Goal: Transaction & Acquisition: Obtain resource

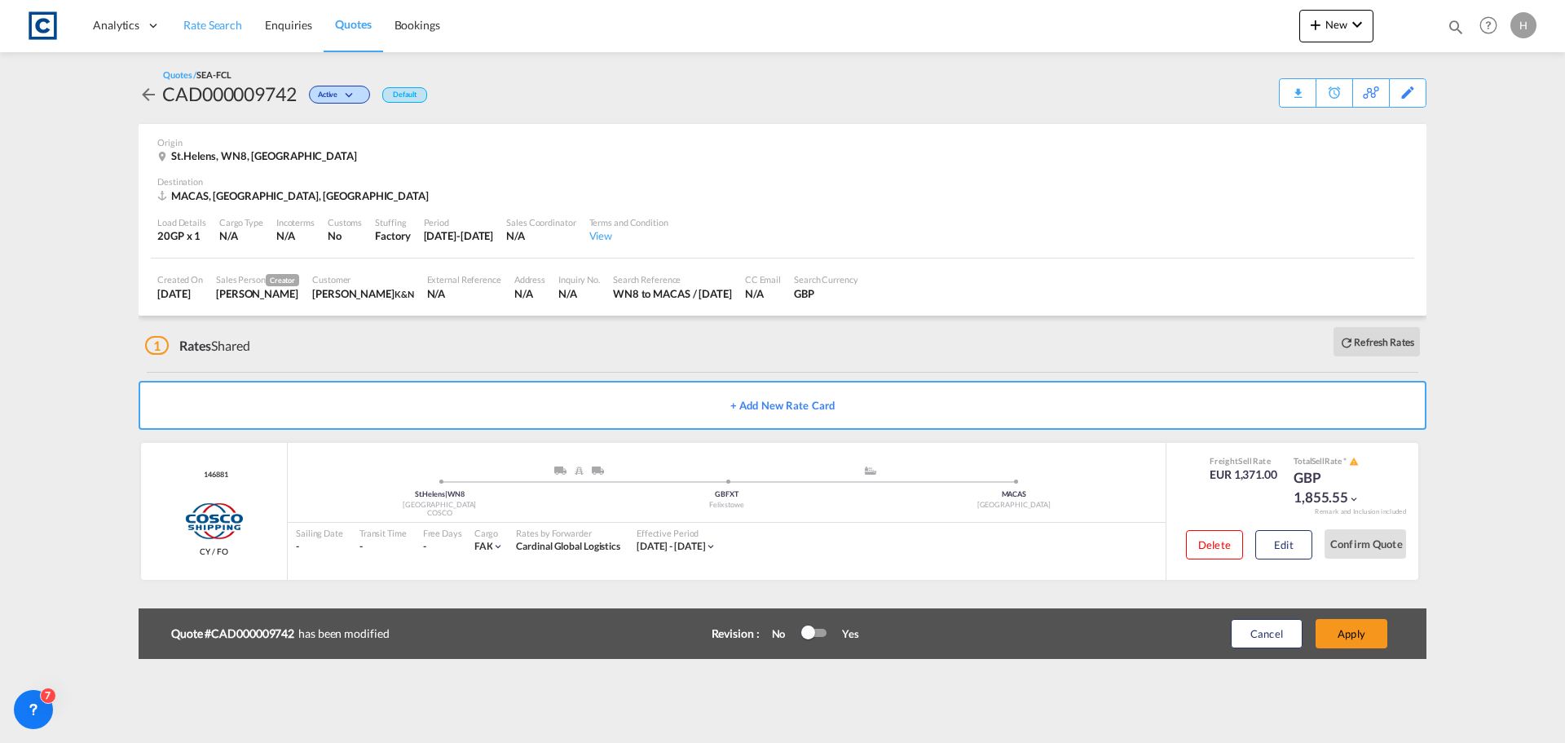
click at [192, 24] on span "Rate Search" at bounding box center [212, 25] width 59 height 14
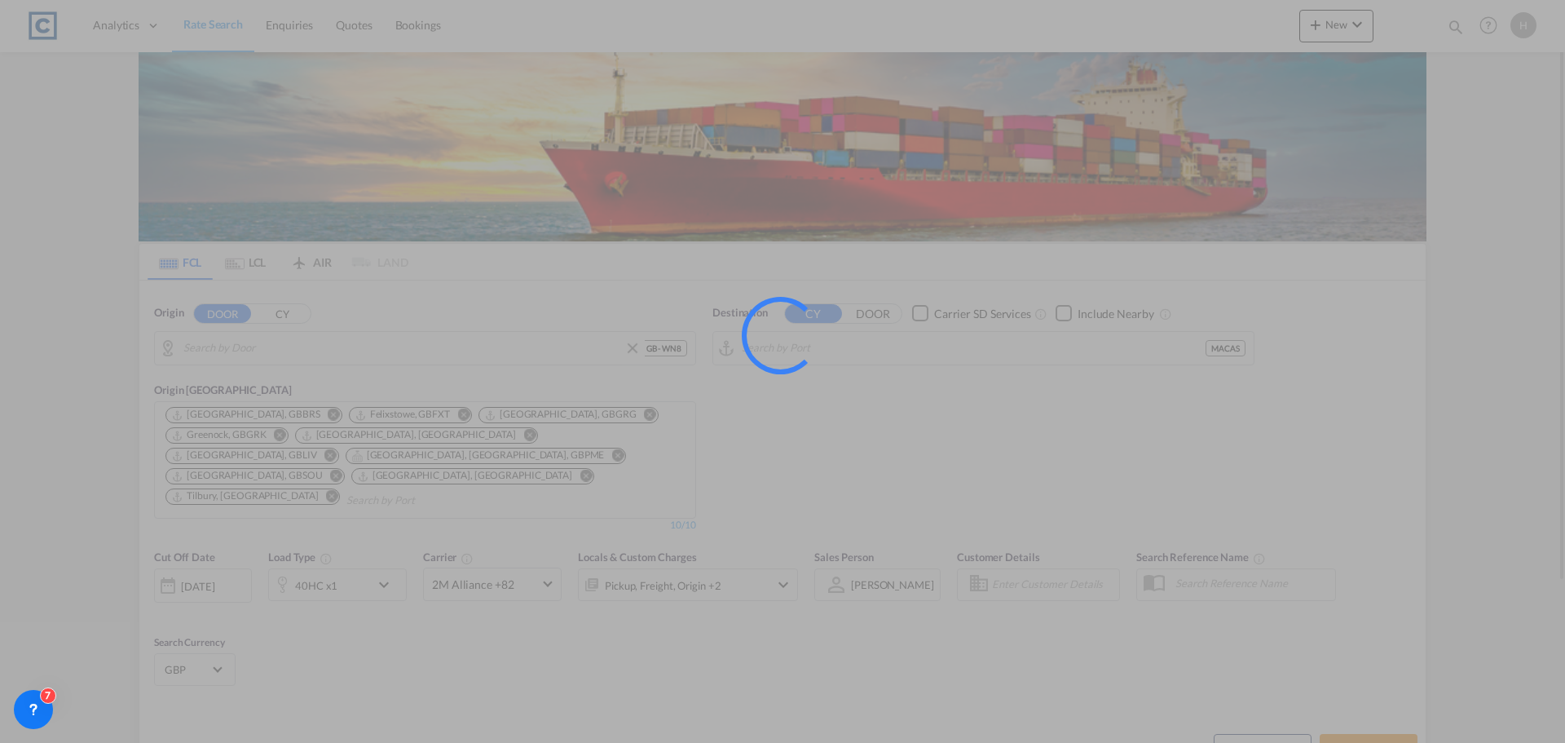
type input "GB-WN8, [GEOGRAPHIC_DATA]"
type input "[GEOGRAPHIC_DATA], MACAS"
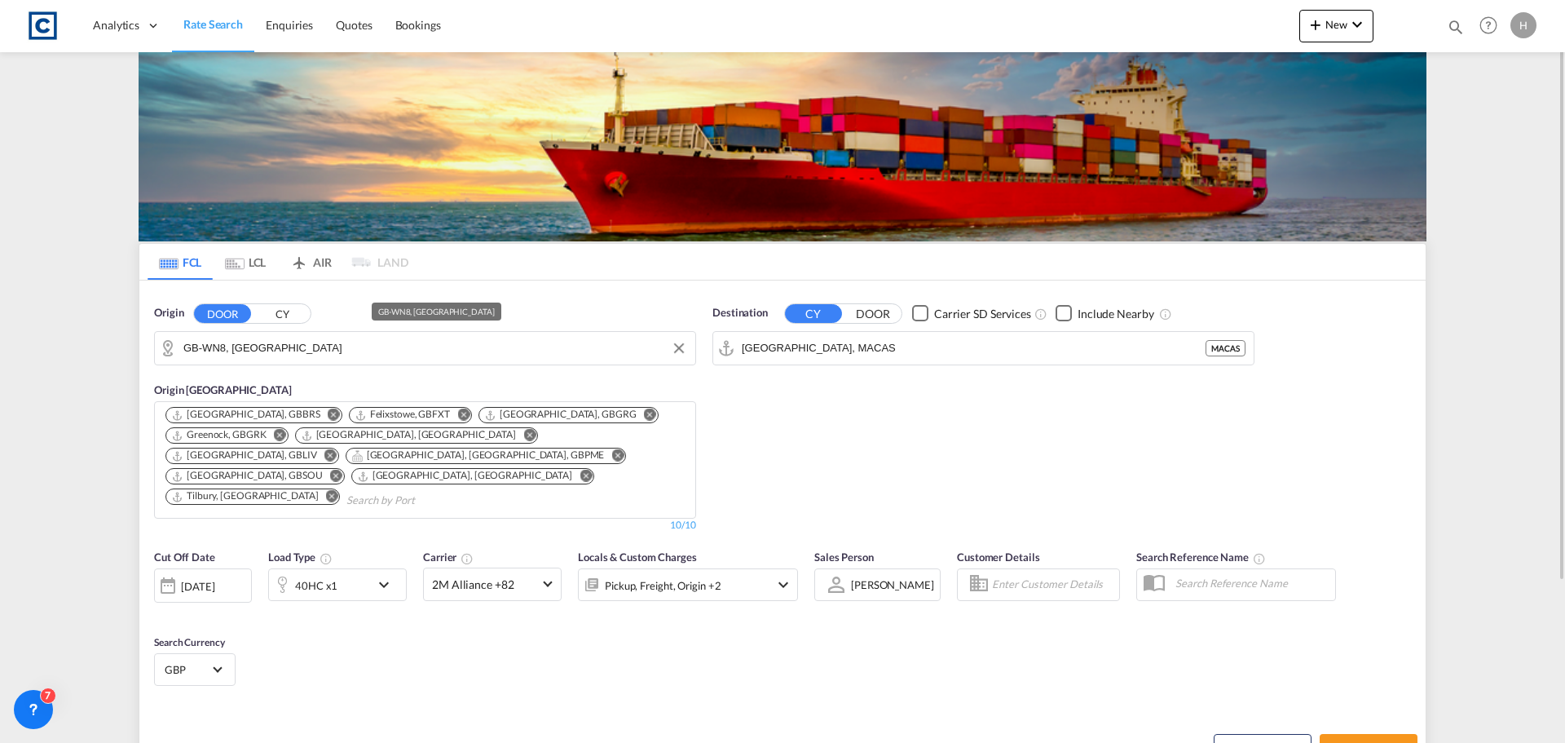
click at [373, 351] on input "GB-WN8, [GEOGRAPHIC_DATA]" at bounding box center [435, 348] width 504 height 24
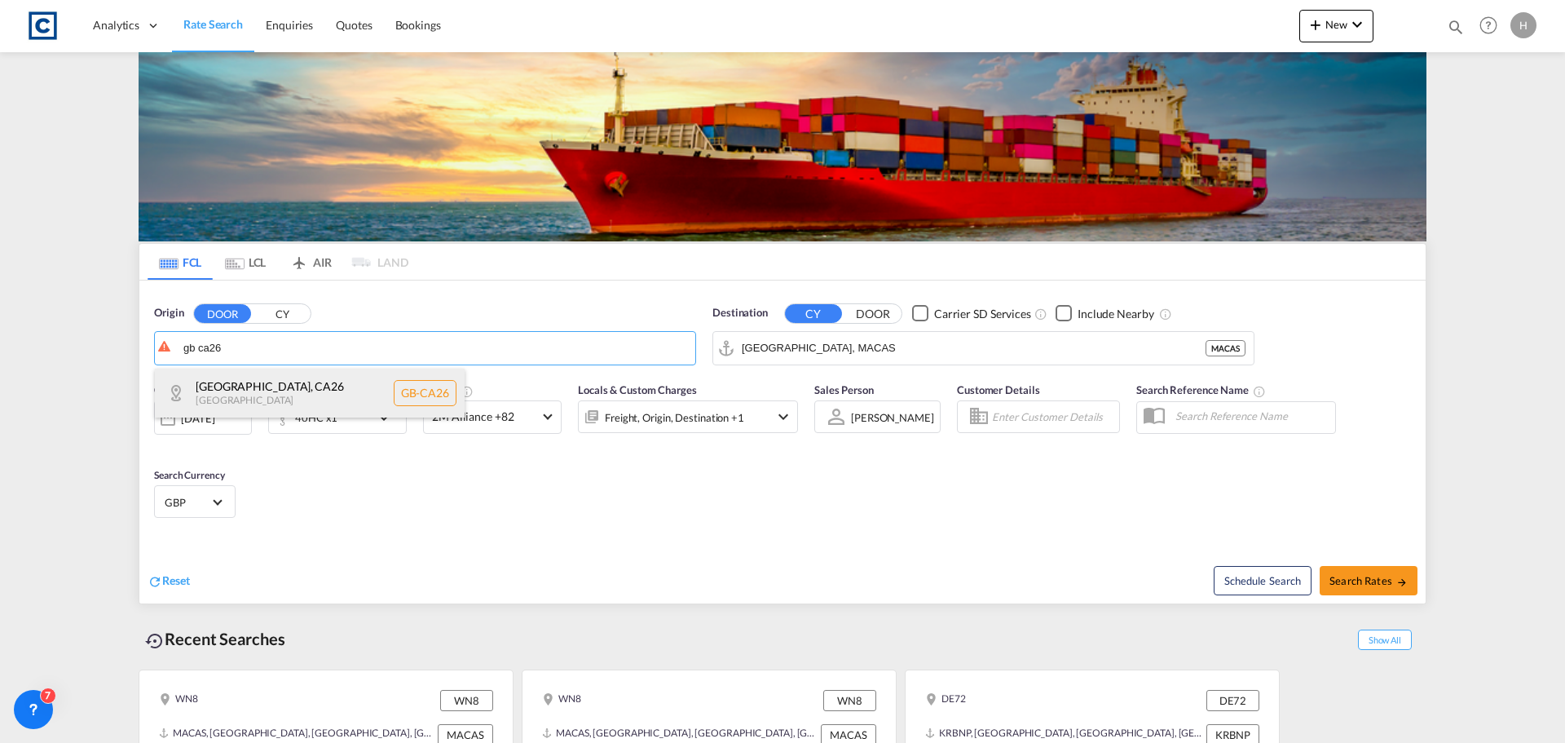
click at [353, 395] on div "[GEOGRAPHIC_DATA] [GEOGRAPHIC_DATA]-[GEOGRAPHIC_DATA]" at bounding box center [310, 393] width 310 height 49
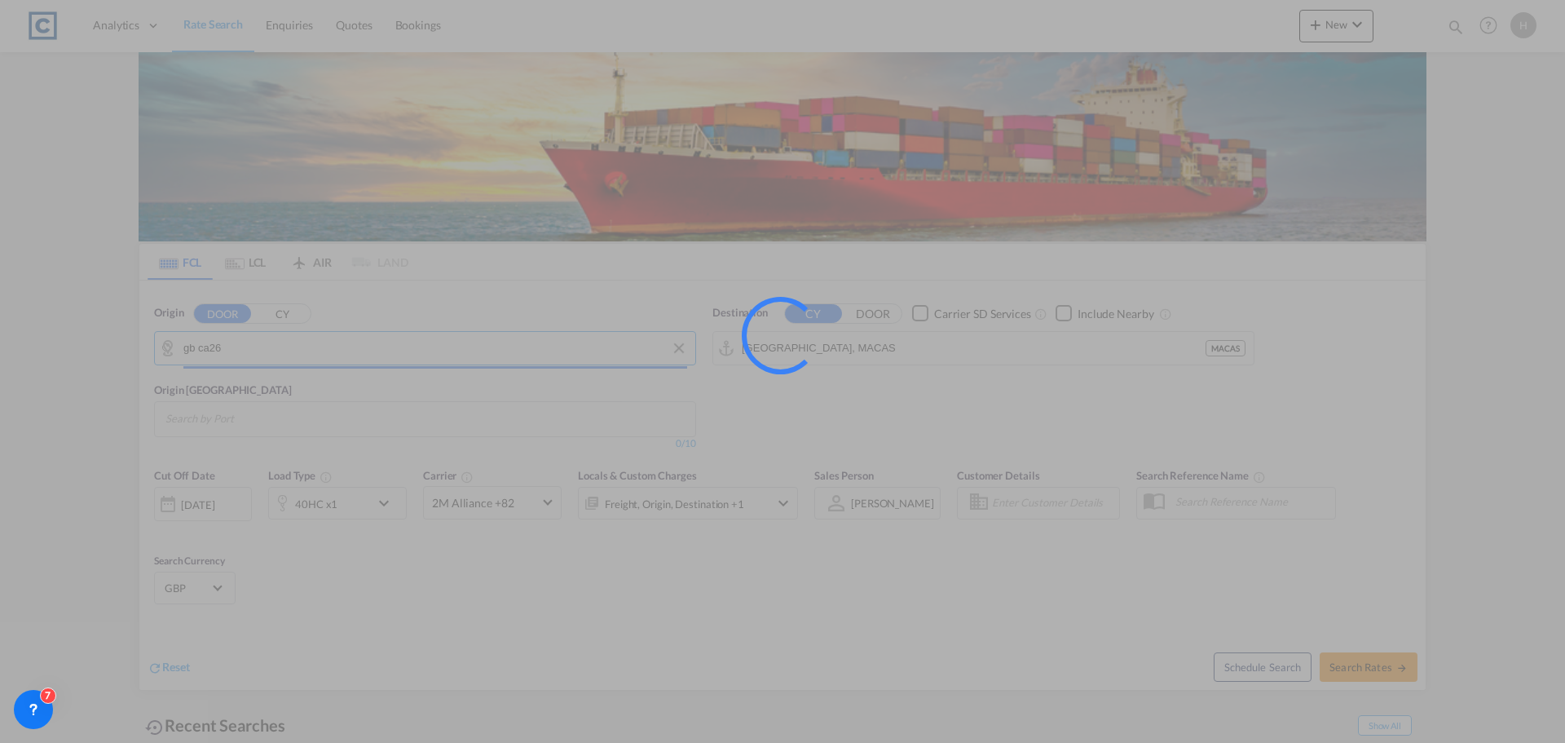
type input "GB-CA26, [GEOGRAPHIC_DATA]"
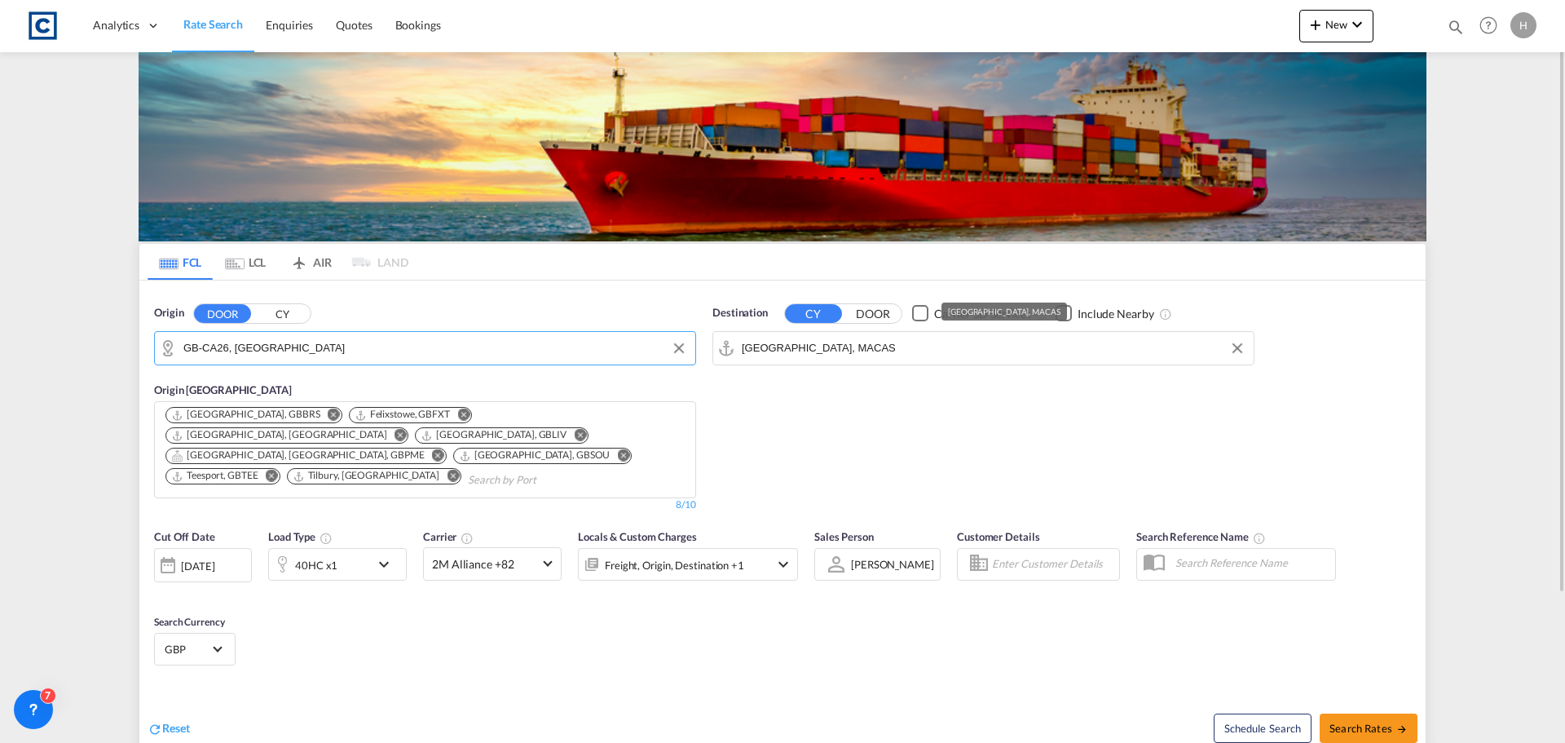
click at [991, 351] on input "[GEOGRAPHIC_DATA], MACAS" at bounding box center [994, 348] width 504 height 24
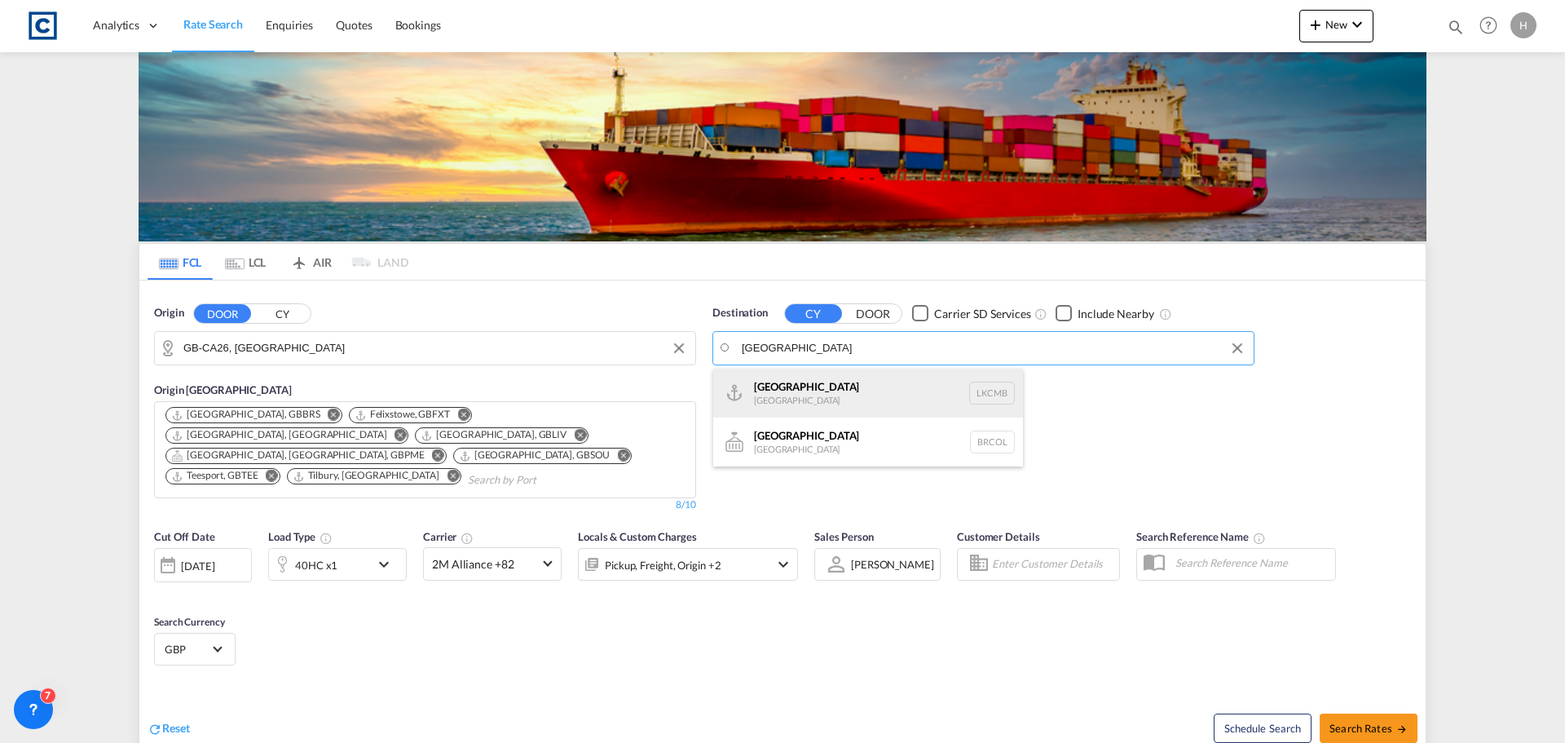
click at [811, 389] on div "Colombo [GEOGRAPHIC_DATA] LKCMB" at bounding box center [868, 393] width 310 height 49
type input "Colombo, LKCMB"
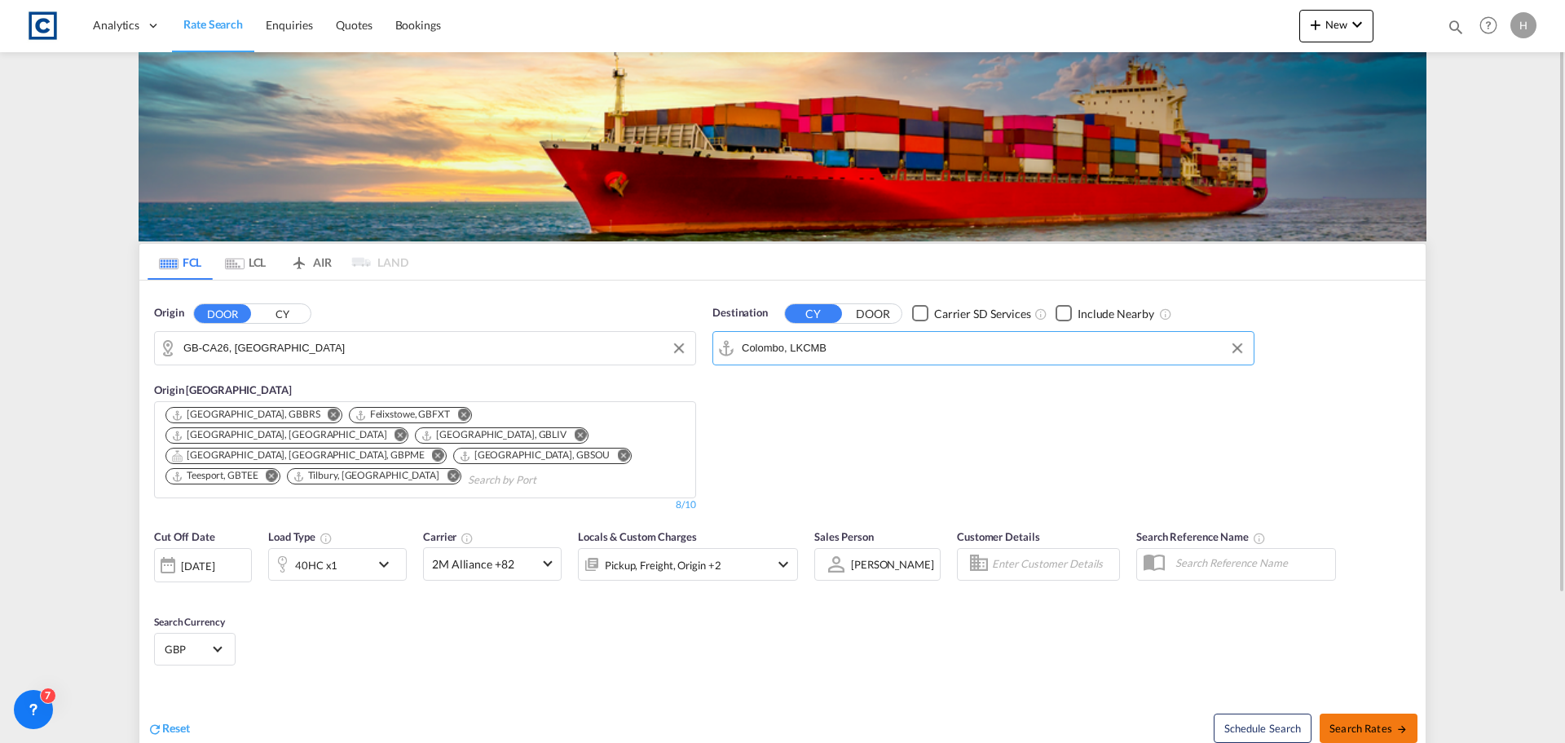
click at [1362, 722] on span "Search Rates" at bounding box center [1369, 728] width 78 height 13
type input "CA26 to LKCMB / [DATE]"
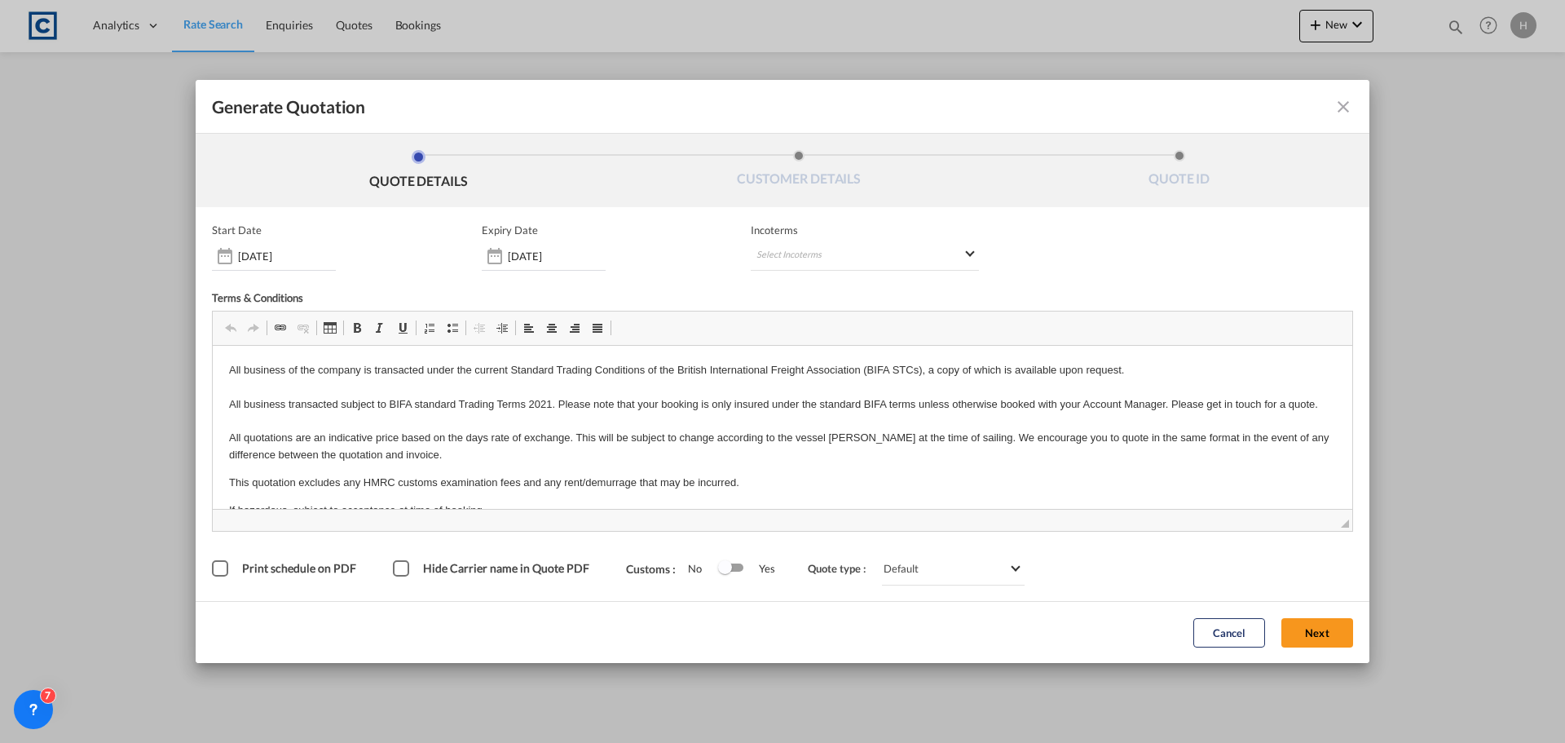
drag, startPoint x: 1309, startPoint y: 636, endPoint x: 1294, endPoint y: 636, distance: 14.7
click at [1309, 636] on button "Next" at bounding box center [1318, 632] width 72 height 29
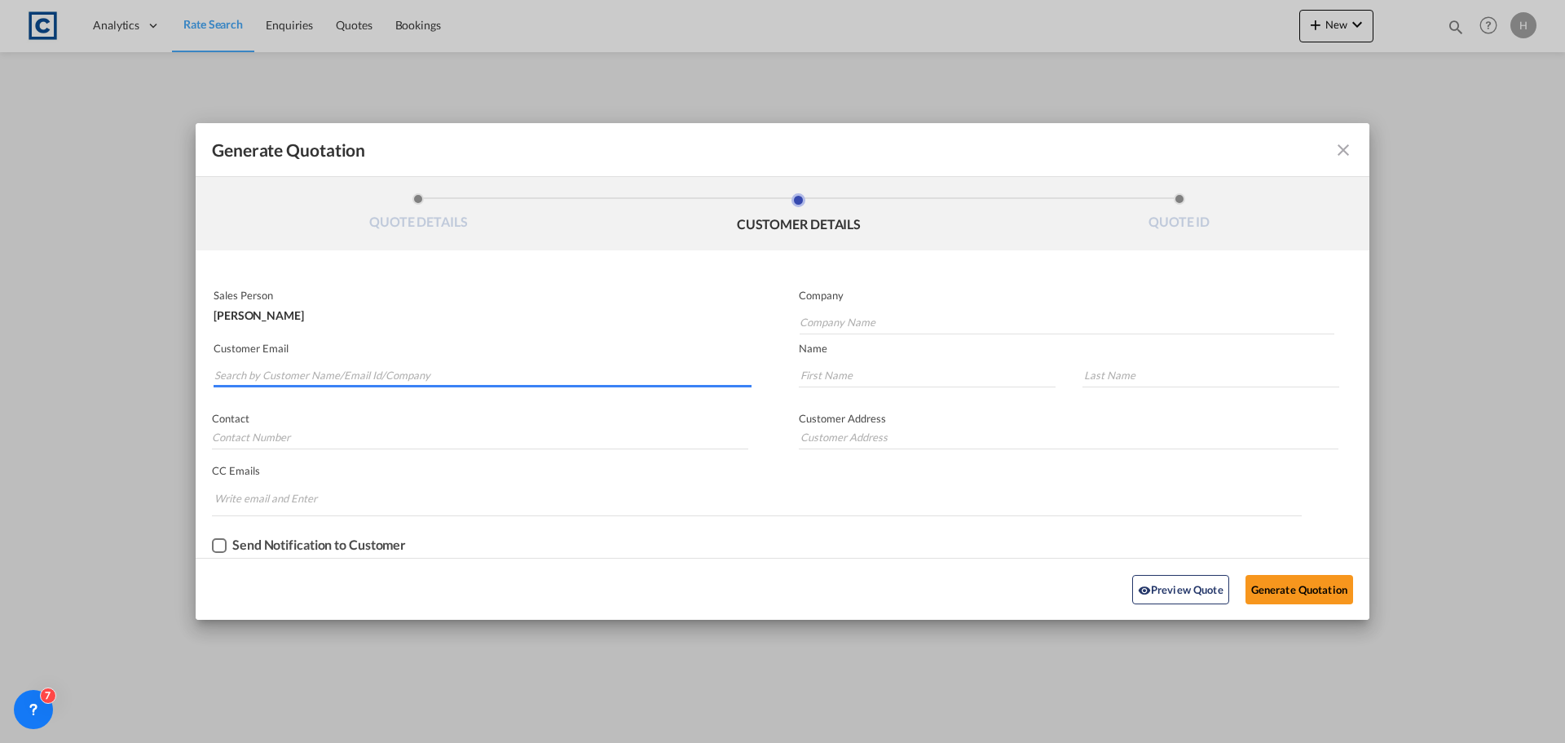
click at [413, 373] on input "Search by Customer Name/Email Id/Company" at bounding box center [482, 375] width 537 height 24
paste input "[EMAIL_ADDRESS][DOMAIN_NAME]"
type input "[EMAIL_ADDRESS][DOMAIN_NAME]"
click at [848, 324] on input "Company Name" at bounding box center [1067, 322] width 535 height 24
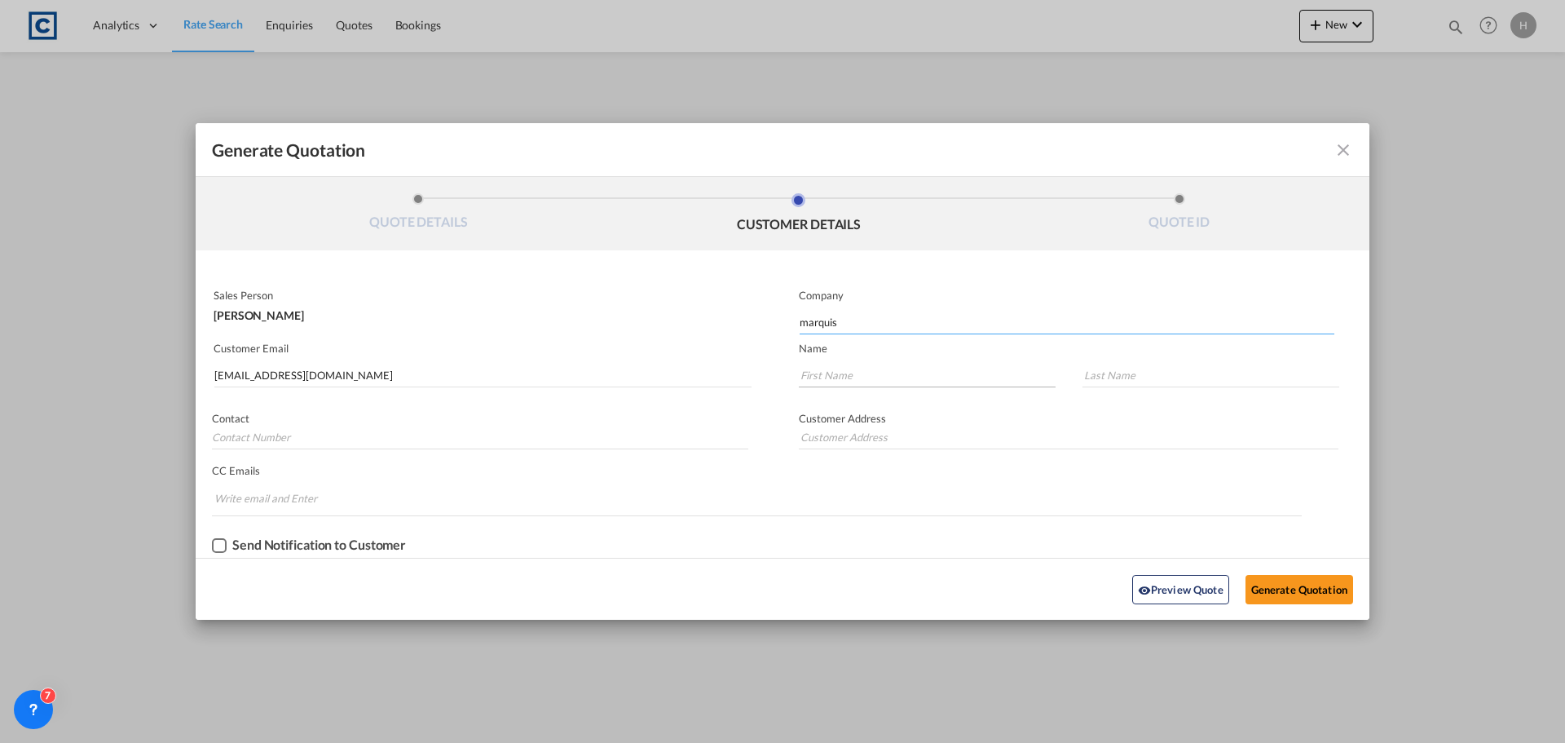
type input "marquis"
click at [896, 373] on input "Generate QuotationQUOTE ..." at bounding box center [927, 375] width 257 height 24
type input "cailean"
type input "waters"
click at [1302, 598] on button "Generate Quotation" at bounding box center [1300, 589] width 108 height 29
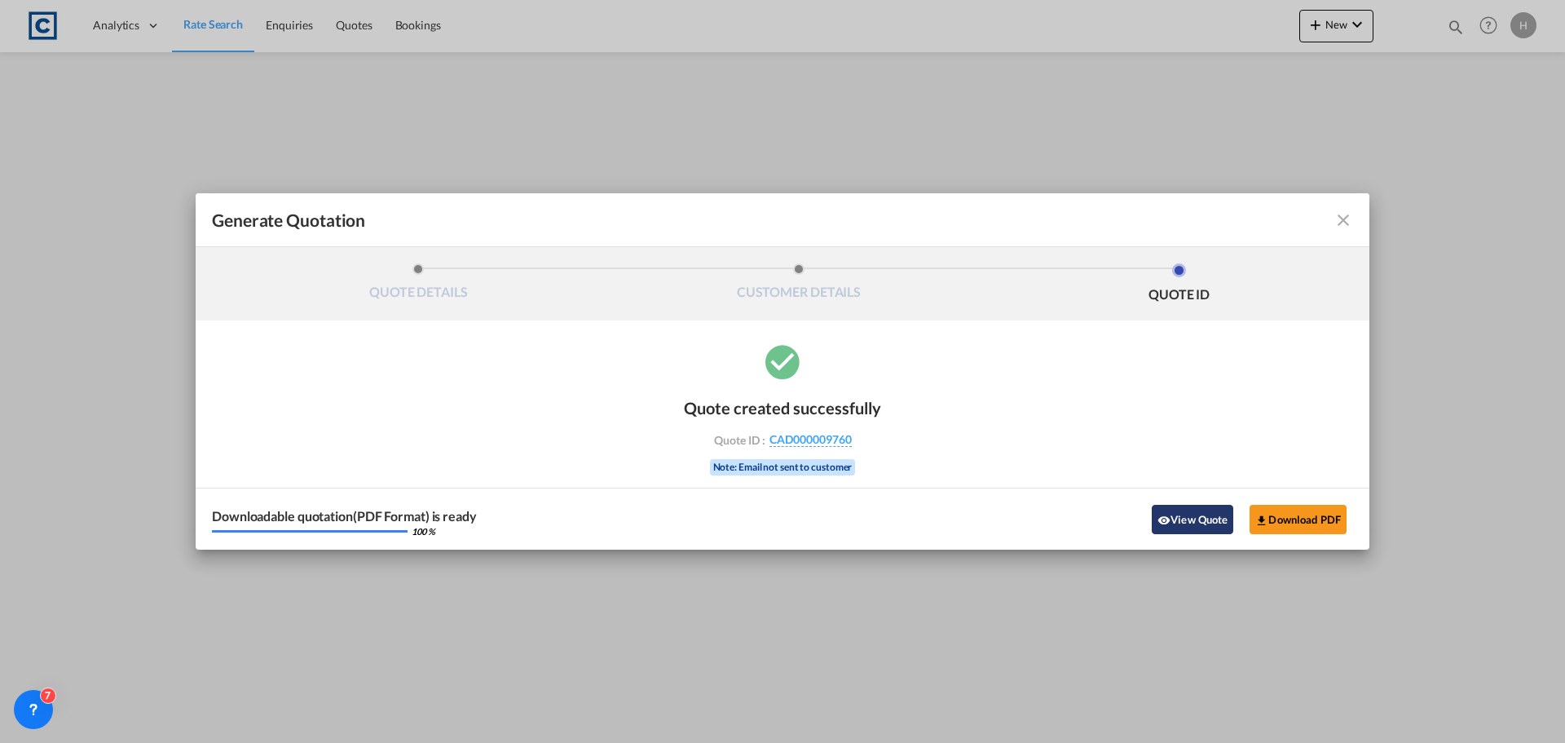
click at [1202, 523] on button "View Quote" at bounding box center [1193, 519] width 82 height 29
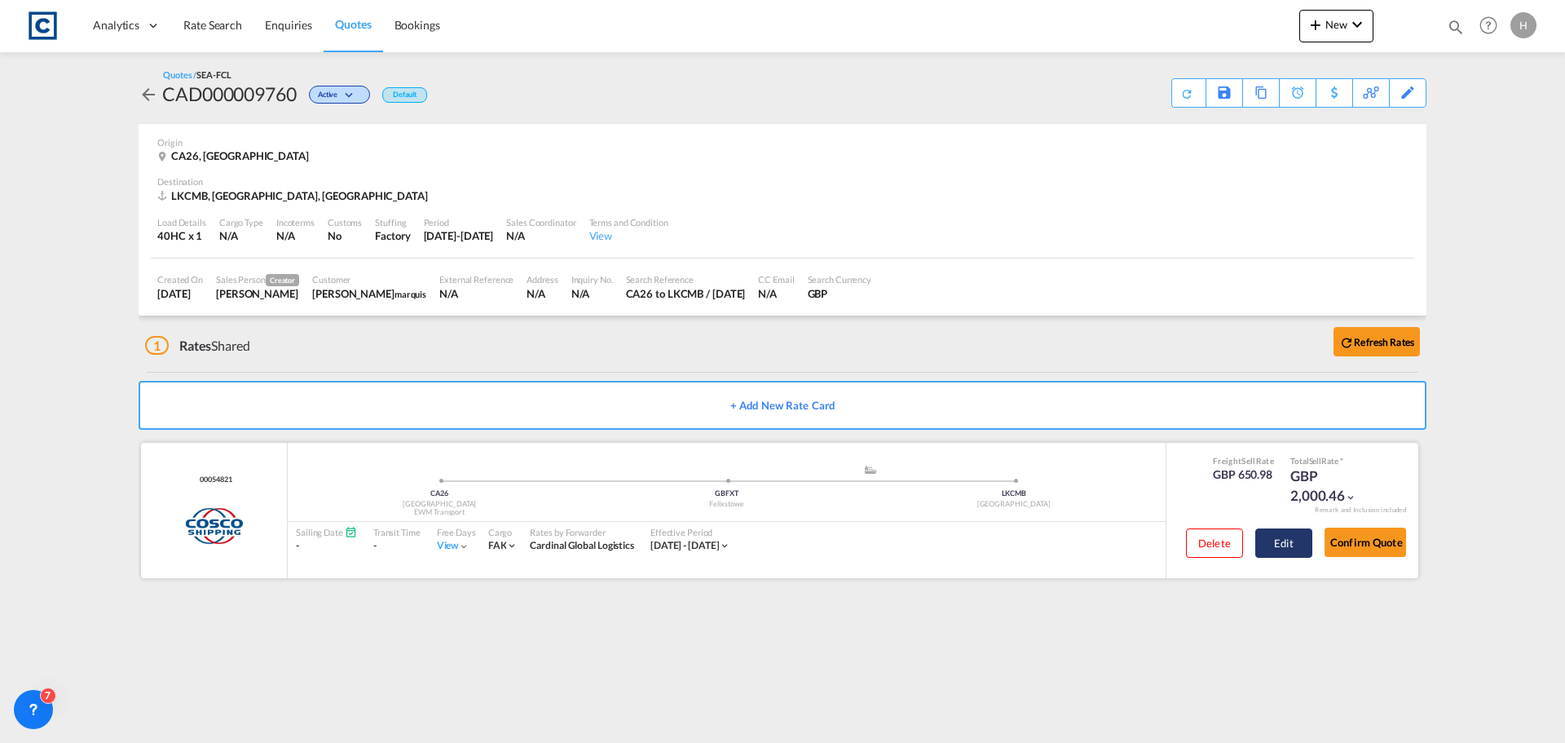
click at [1288, 546] on button "Edit" at bounding box center [1284, 542] width 57 height 29
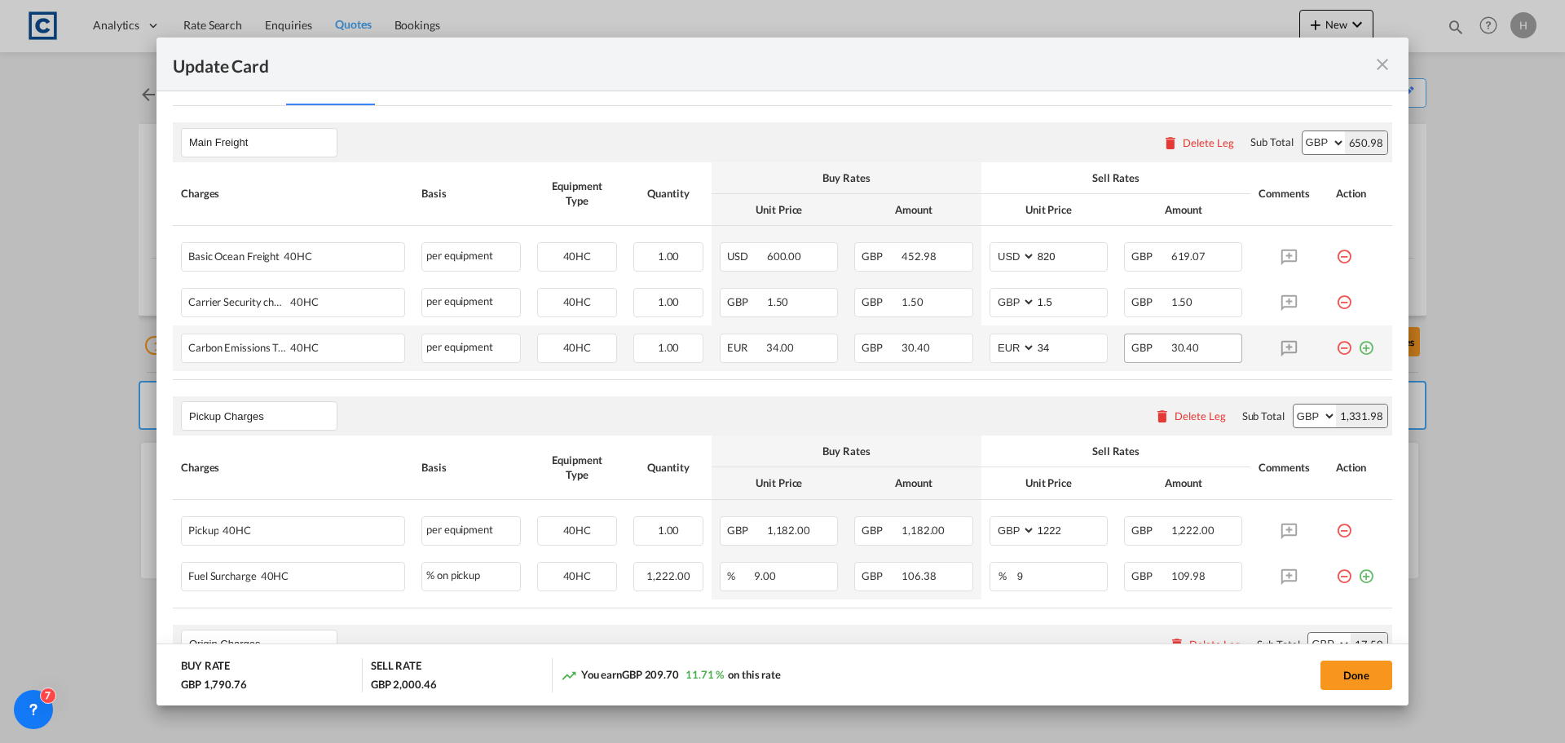
scroll to position [652, 0]
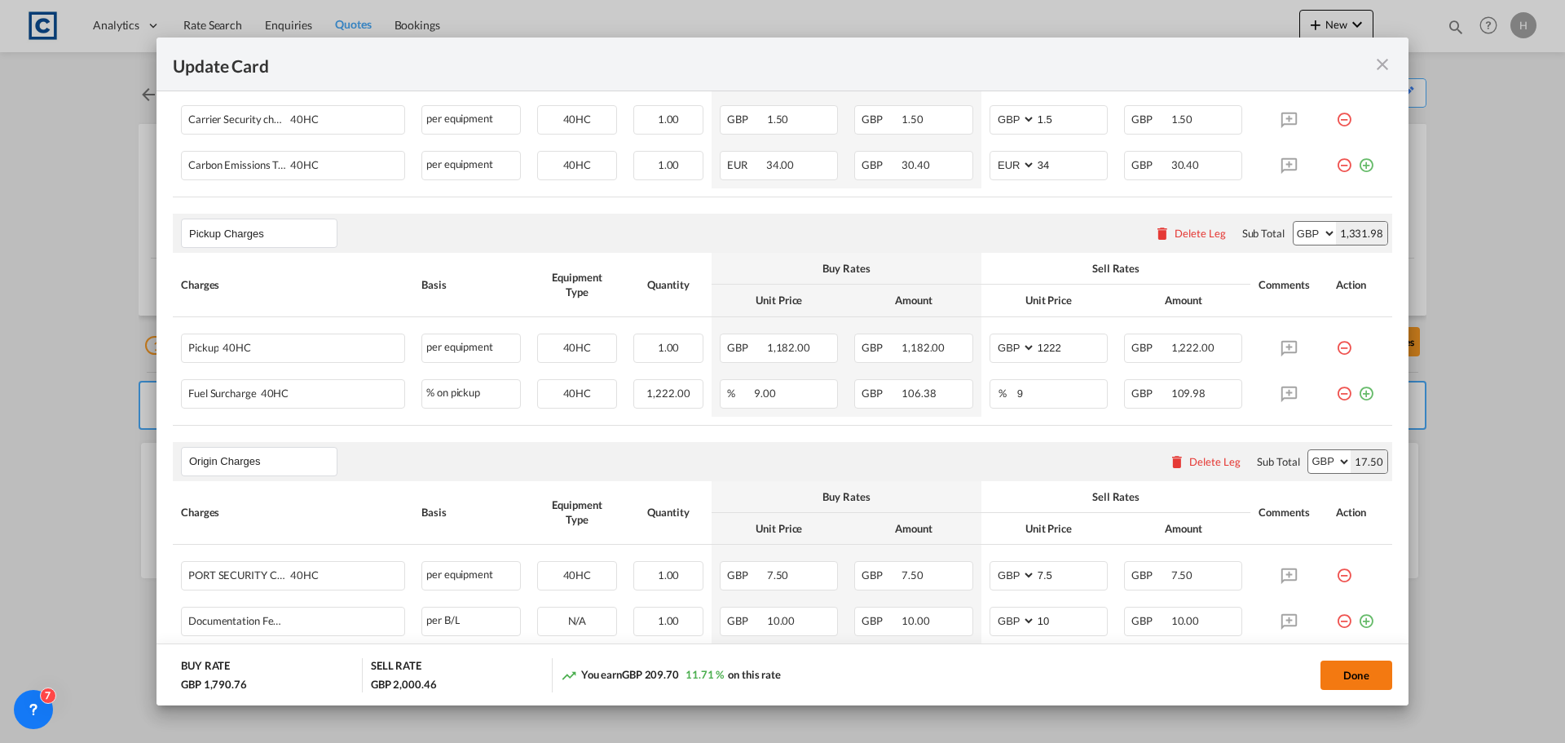
click at [1342, 666] on button "Done" at bounding box center [1357, 674] width 72 height 29
